Goal: Check status: Check status

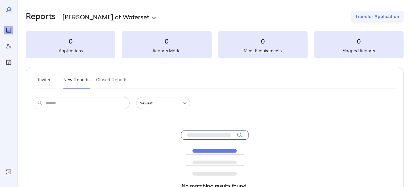
click at [87, 106] on input "text" at bounding box center [88, 103] width 84 height 12
click at [143, 48] on h5 "Reports Made" at bounding box center [166, 50] width 89 height 6
click at [262, 46] on div "0 Meet Requirements" at bounding box center [262, 44] width 89 height 27
click at [374, 43] on h3 "0" at bounding box center [358, 41] width 89 height 9
click at [113, 78] on button "Closed Reports" at bounding box center [112, 82] width 32 height 13
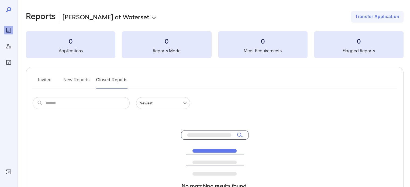
click at [39, 85] on button "Invited" at bounding box center [45, 82] width 24 height 13
click at [81, 85] on button "New Reports" at bounding box center [76, 82] width 26 height 13
click at [122, 81] on button "Closed Reports" at bounding box center [112, 82] width 32 height 13
